Goal: Information Seeking & Learning: Learn about a topic

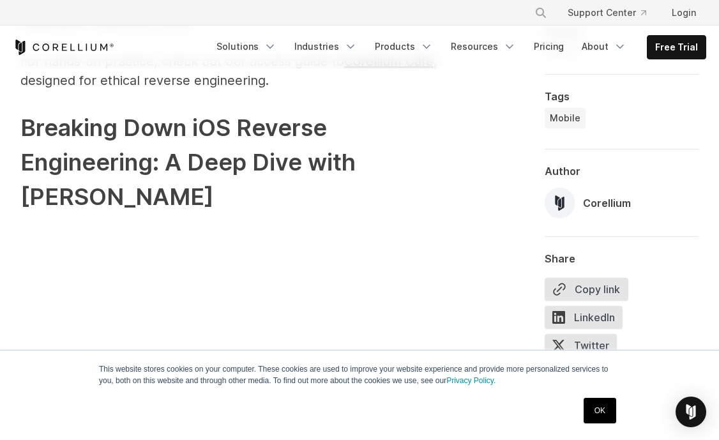
scroll to position [1631, 0]
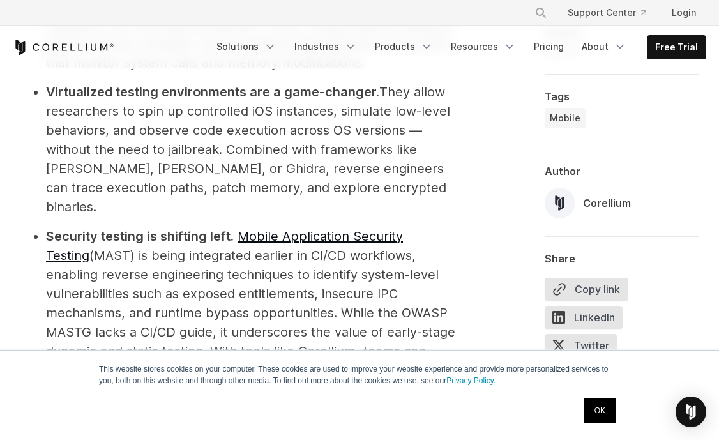
scroll to position [4146, 0]
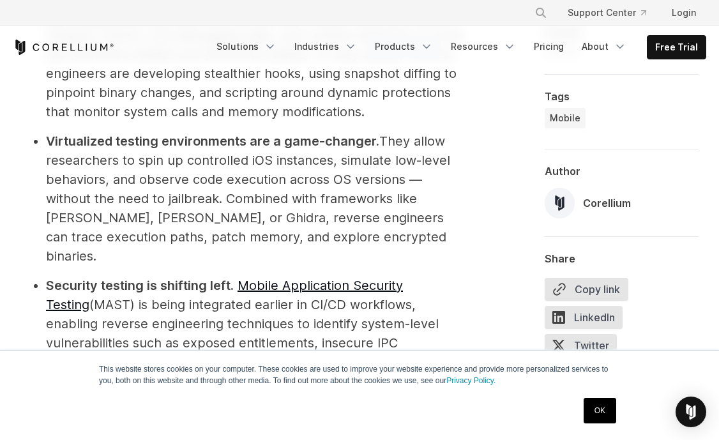
click at [398, 50] on link "Products" at bounding box center [403, 46] width 73 height 23
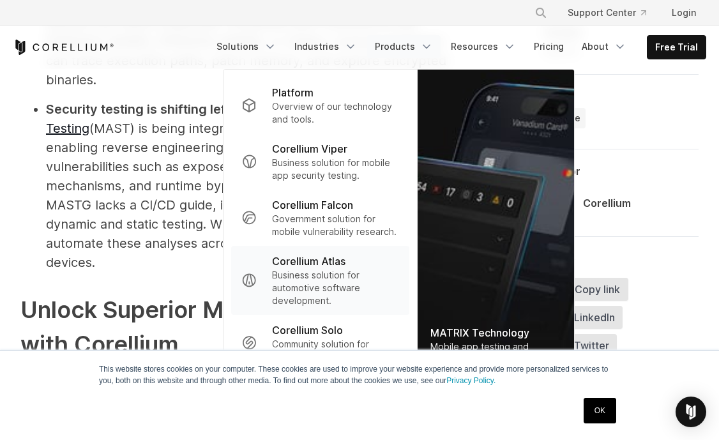
scroll to position [4324, 0]
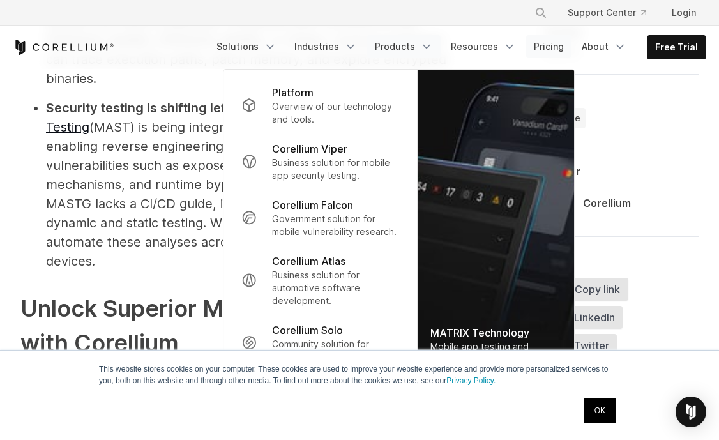
click at [556, 42] on link "Pricing" at bounding box center [548, 46] width 45 height 23
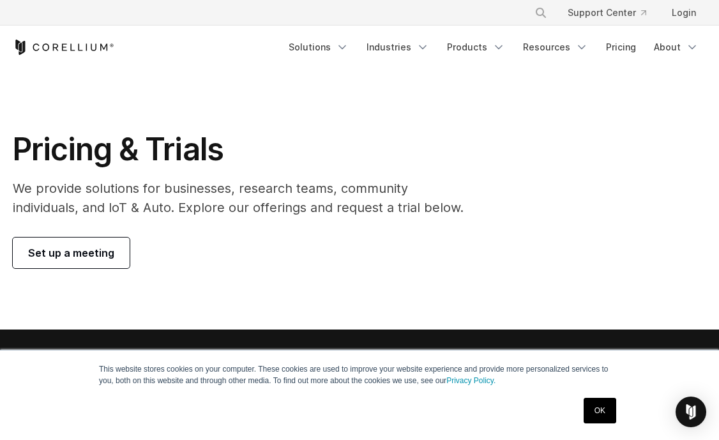
click at [116, 247] on link "Set up a meeting" at bounding box center [71, 253] width 117 height 31
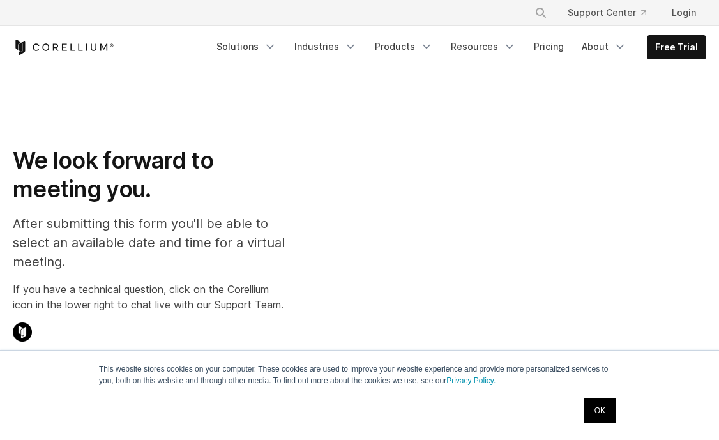
select select "**"
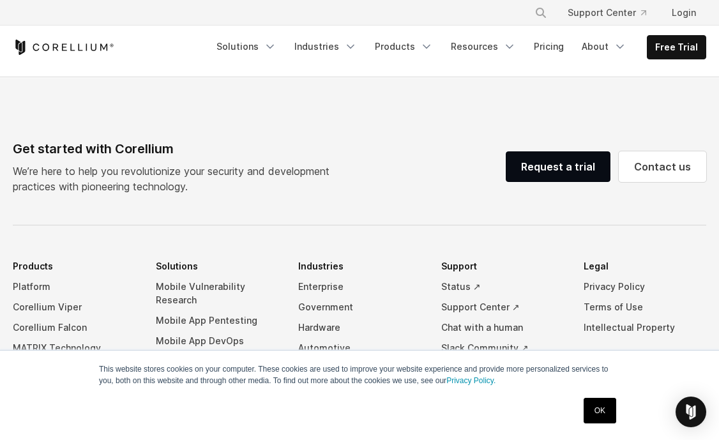
scroll to position [757, 0]
click at [53, 337] on link "MATRIX Technology" at bounding box center [74, 347] width 123 height 20
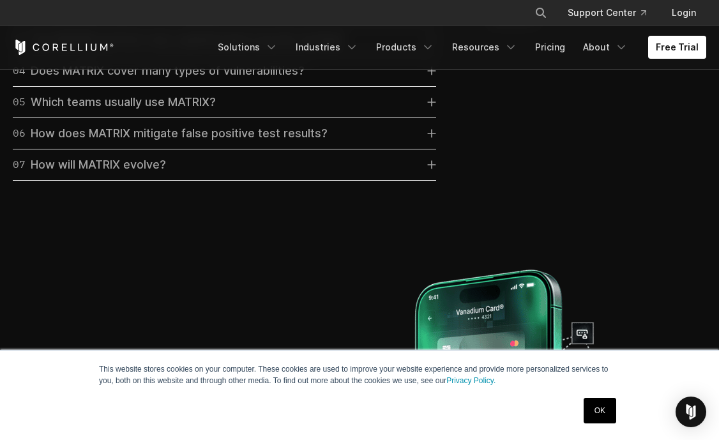
scroll to position [3651, 0]
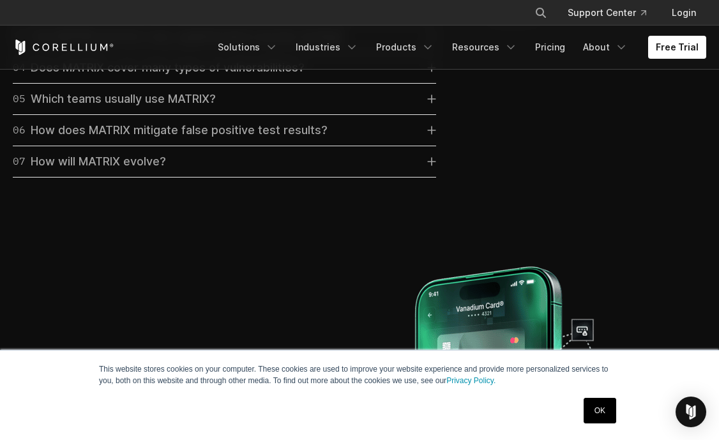
click at [350, 139] on link "06 How does MATRIX mitigate false positive test results?" at bounding box center [224, 130] width 423 height 18
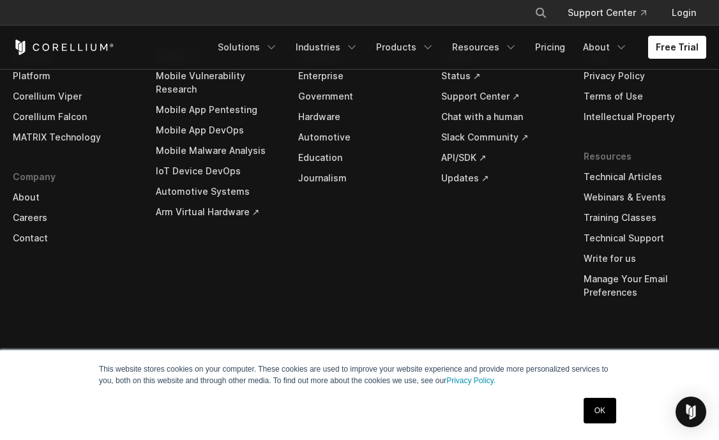
scroll to position [4915, 0]
click at [57, 127] on link "Corellium Falcon" at bounding box center [74, 117] width 123 height 20
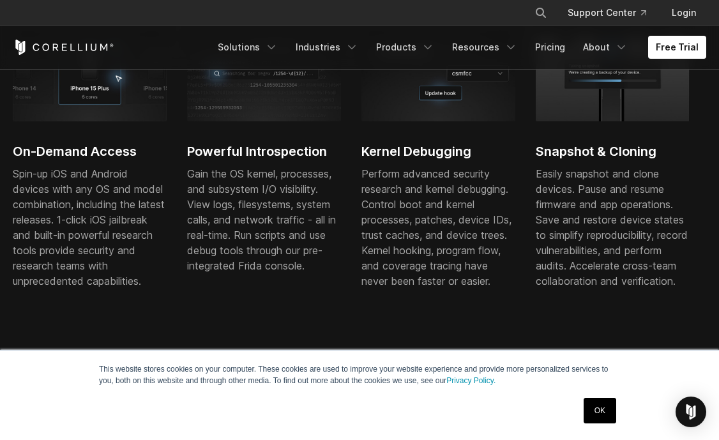
scroll to position [524, 0]
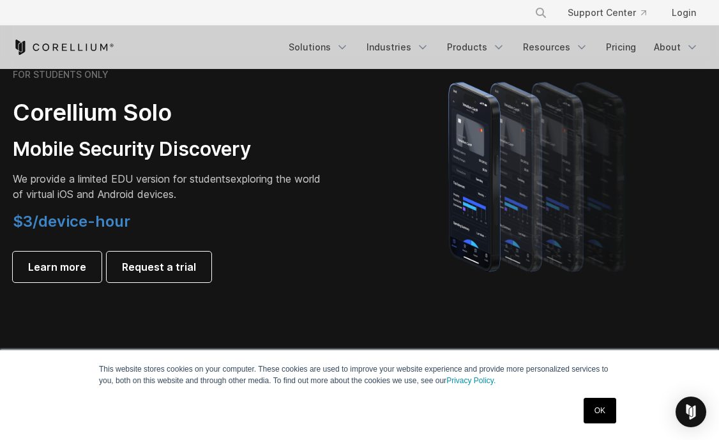
scroll to position [910, 0]
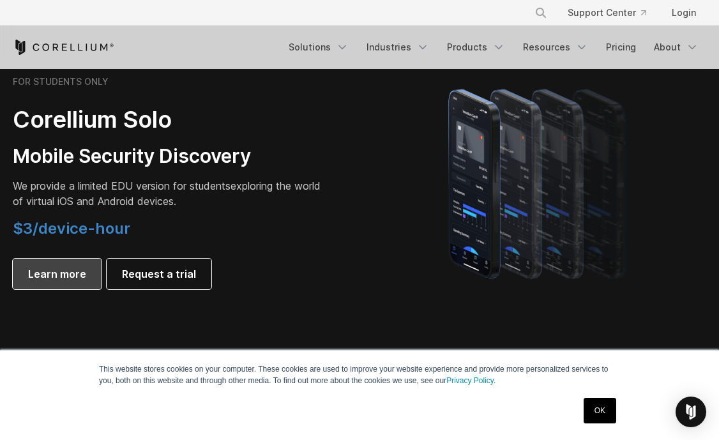
click at [97, 275] on link "Learn more" at bounding box center [57, 274] width 89 height 31
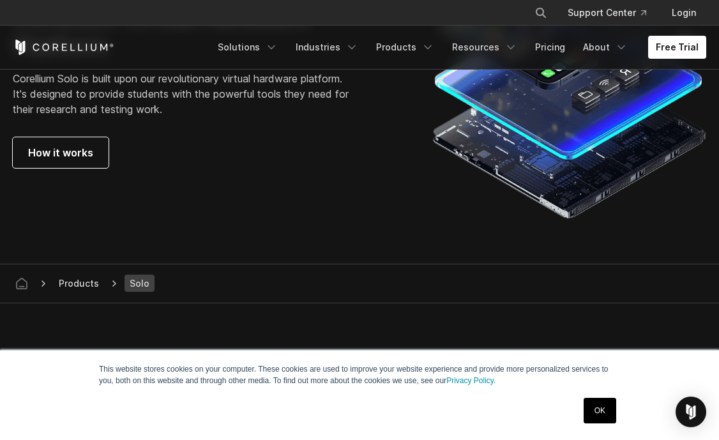
scroll to position [2336, 0]
